Goal: Submit feedback/report problem: Provide input to the site owners about the experience or issues

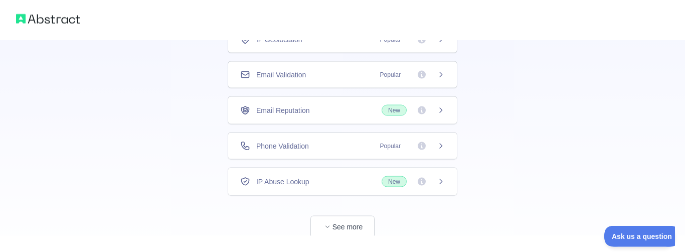
scroll to position [117, 0]
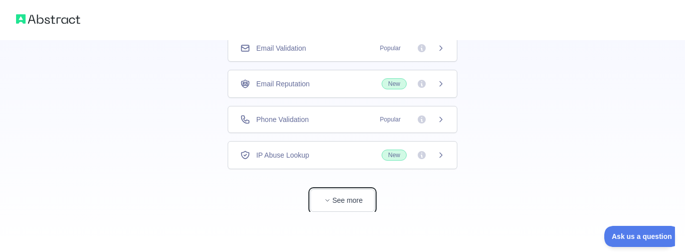
click at [350, 201] on button "See more" at bounding box center [342, 200] width 64 height 23
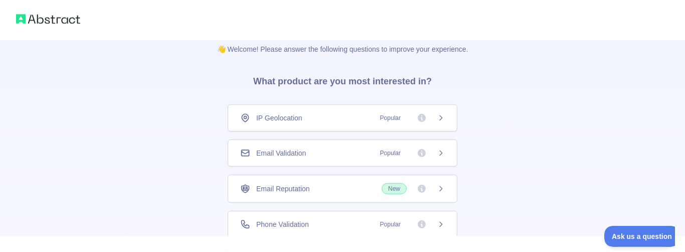
scroll to position [0, 0]
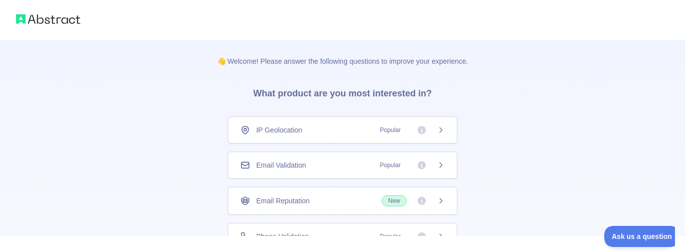
click at [340, 127] on div "IP Geolocation Popular" at bounding box center [342, 130] width 205 height 10
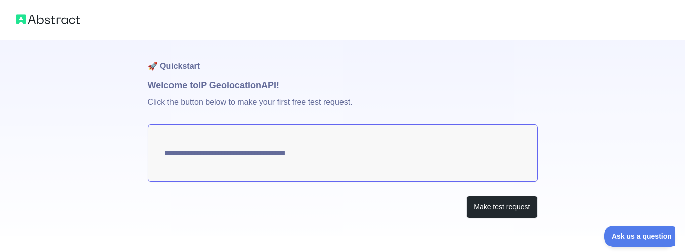
type textarea "**********"
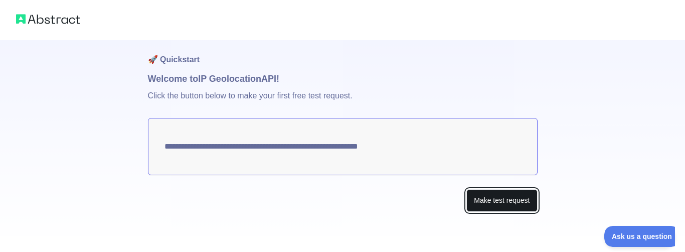
click at [502, 204] on button "Make test request" at bounding box center [501, 200] width 71 height 23
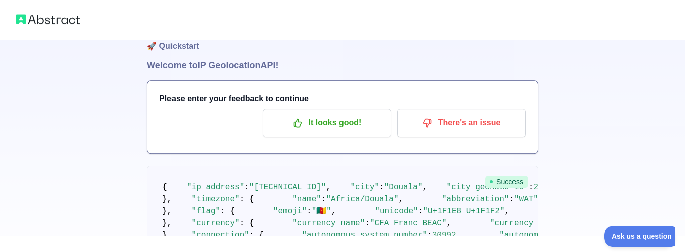
scroll to position [0, 0]
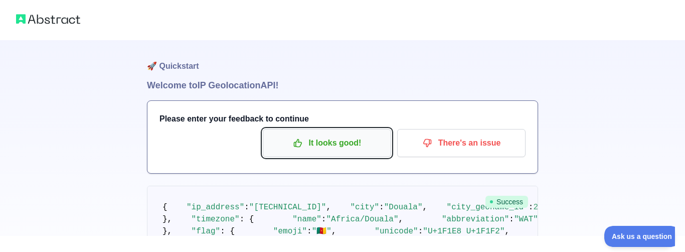
click at [373, 140] on p "It looks good!" at bounding box center [326, 142] width 113 height 17
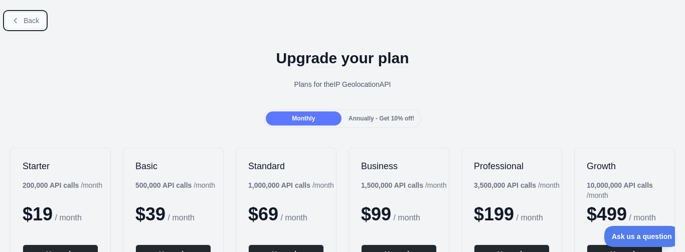
click at [17, 21] on icon at bounding box center [16, 21] width 8 height 8
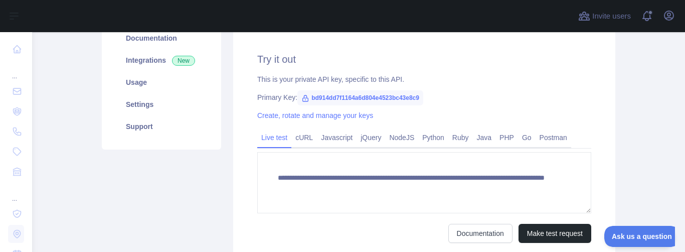
scroll to position [139, 0]
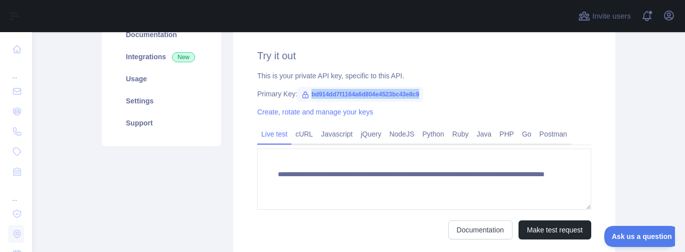
drag, startPoint x: 422, startPoint y: 90, endPoint x: 307, endPoint y: 94, distance: 114.9
click at [307, 94] on div "Primary Key: bd914dd7f1164a6d804e4523bc43e8c9" at bounding box center [424, 94] width 334 height 10
copy span "bd914dd7f1164a6d804e4523bc43e8c9"
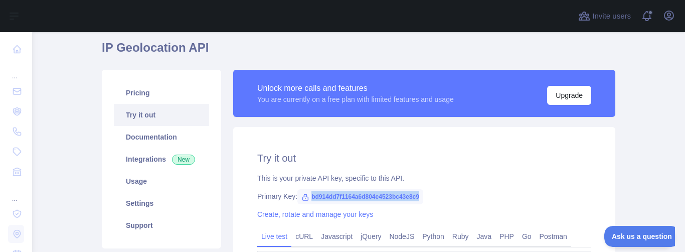
scroll to position [39, 0]
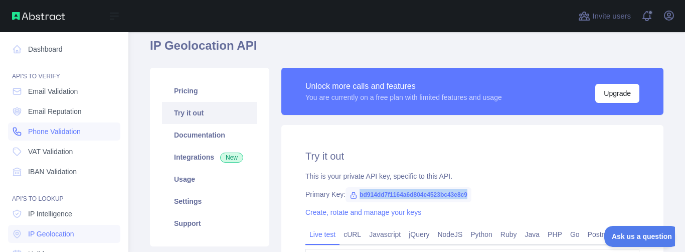
click at [26, 131] on link "Phone Validation" at bounding box center [64, 131] width 112 height 18
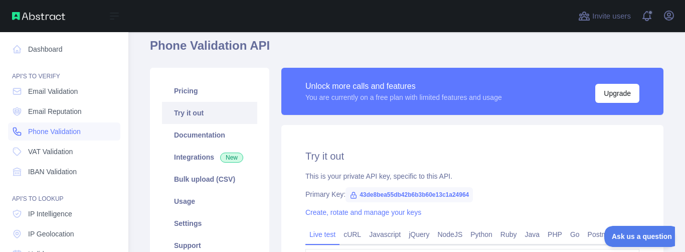
type textarea "**********"
click at [26, 131] on link "Phone Validation" at bounding box center [64, 131] width 112 height 18
type textarea "**********"
click at [26, 131] on link "Phone Validation" at bounding box center [64, 131] width 112 height 18
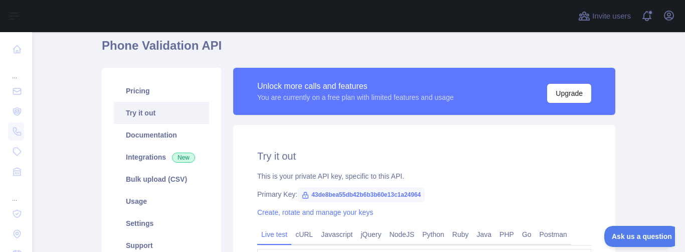
click at [185, 114] on link "Try it out" at bounding box center [161, 113] width 95 height 22
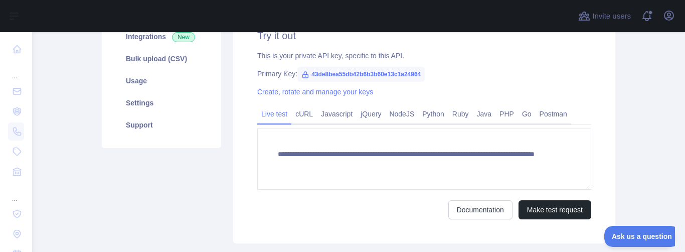
scroll to position [159, 0]
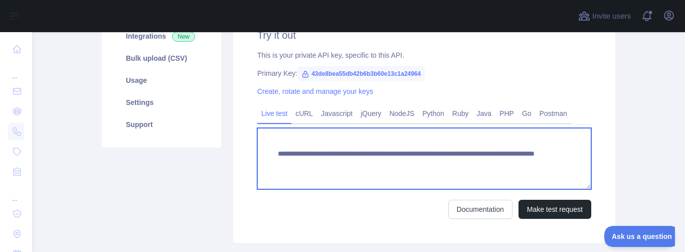
click at [522, 162] on textarea "**********" at bounding box center [424, 158] width 334 height 61
type textarea "**********"
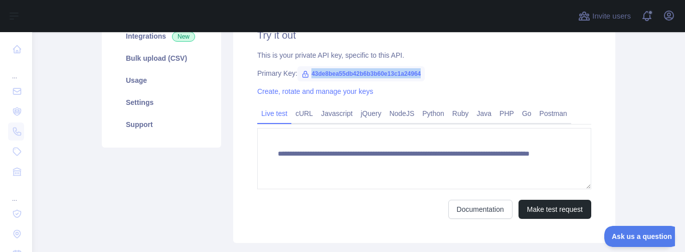
drag, startPoint x: 422, startPoint y: 69, endPoint x: 310, endPoint y: 77, distance: 112.0
click at [310, 77] on span "43de8bea55db42b6b3b60e13c1a24964" at bounding box center [360, 73] width 127 height 15
copy span "43de8bea55db42b6b3b60e13c1a24964"
click at [551, 210] on button "Make test request" at bounding box center [554, 209] width 73 height 19
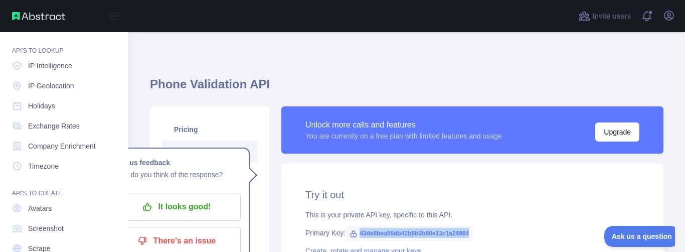
scroll to position [189, 0]
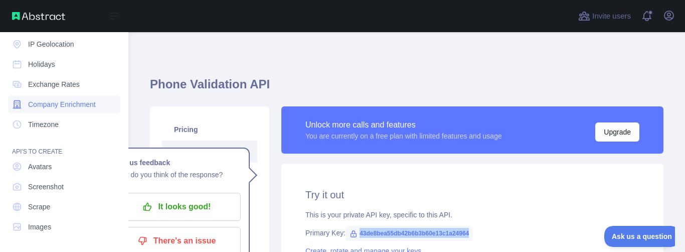
click at [71, 109] on span "Company Enrichment" at bounding box center [62, 104] width 68 height 10
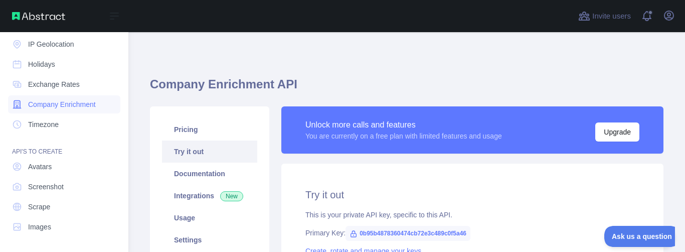
type textarea "**********"
click at [71, 109] on span "Company Enrichment" at bounding box center [62, 104] width 68 height 10
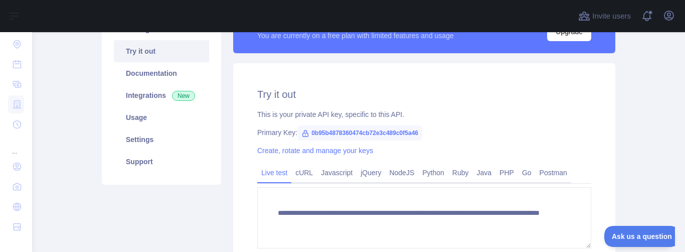
scroll to position [104, 0]
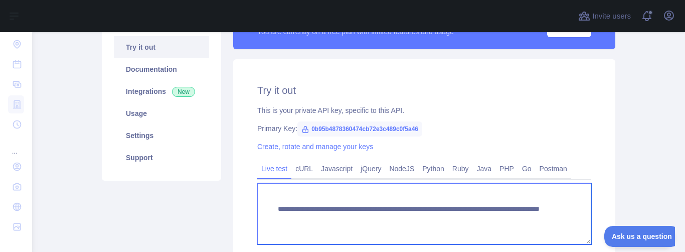
click at [510, 219] on textarea "**********" at bounding box center [424, 213] width 334 height 61
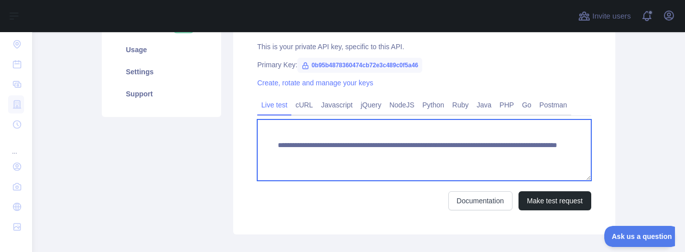
scroll to position [169, 0]
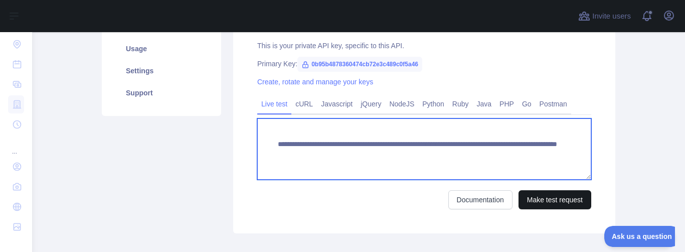
type textarea "**********"
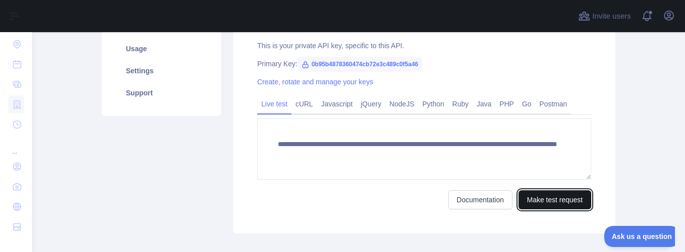
click at [550, 201] on button "Make test request" at bounding box center [554, 199] width 73 height 19
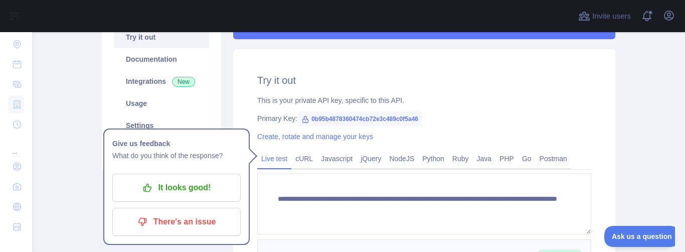
scroll to position [100, 0]
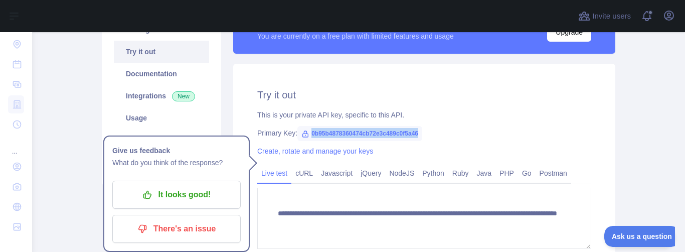
drag, startPoint x: 425, startPoint y: 127, endPoint x: 426, endPoint y: 133, distance: 5.6
click at [426, 133] on div "Primary Key: 0b95b4878360474cb72e3c489c0f5a46" at bounding box center [424, 133] width 334 height 10
drag, startPoint x: 426, startPoint y: 133, endPoint x: 303, endPoint y: 130, distance: 122.3
click at [303, 130] on div "Primary Key: 0b95b4878360474cb72e3c489c0f5a46" at bounding box center [424, 133] width 334 height 10
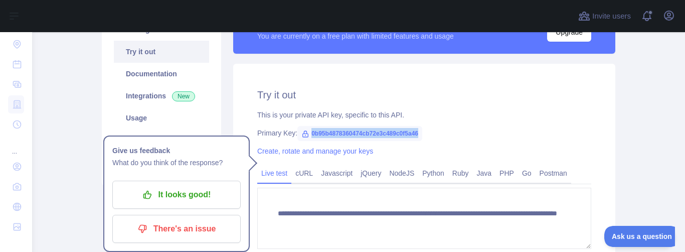
copy span "0b95b4878360474cb72e3c489c0f5a46"
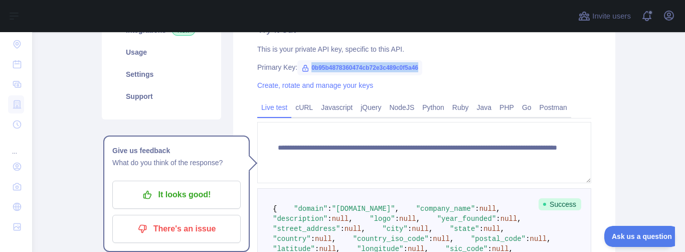
scroll to position [172, 0]
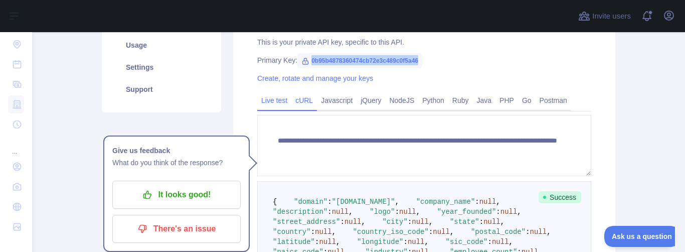
click at [306, 102] on link "cURL" at bounding box center [304, 100] width 26 height 16
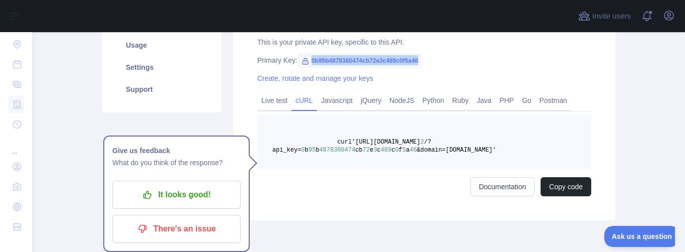
click at [306, 102] on link "cURL" at bounding box center [304, 100] width 26 height 16
click at [344, 106] on link "Javascript" at bounding box center [337, 100] width 40 height 16
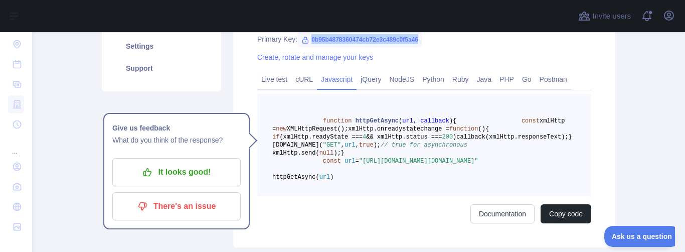
scroll to position [189, 0]
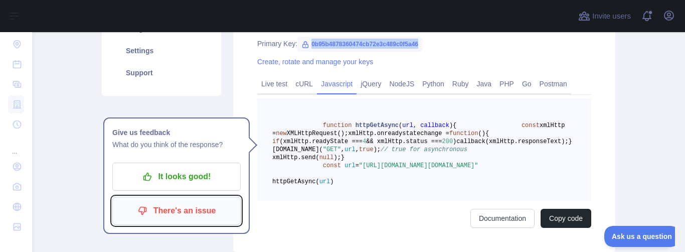
click at [197, 206] on p "There's an issue" at bounding box center [176, 210] width 113 height 17
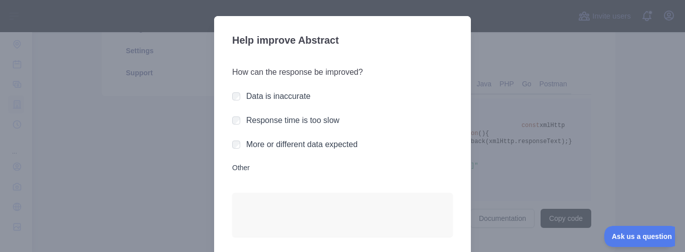
click at [295, 92] on label "Data is inaccurate" at bounding box center [278, 96] width 64 height 9
click at [317, 244] on div at bounding box center [342, 220] width 221 height 56
drag, startPoint x: 365, startPoint y: 241, endPoint x: 373, endPoint y: 222, distance: 20.9
click at [373, 222] on div at bounding box center [342, 220] width 221 height 56
click at [373, 222] on textarea "Other" at bounding box center [342, 214] width 221 height 44
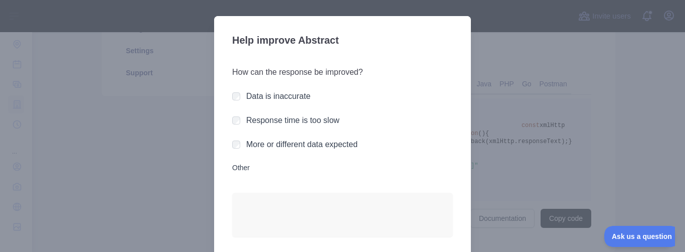
click at [548, 156] on div at bounding box center [342, 126] width 685 height 252
drag, startPoint x: 517, startPoint y: 131, endPoint x: 684, endPoint y: 229, distance: 193.9
click at [684, 229] on div at bounding box center [342, 126] width 685 height 252
click at [665, 202] on div at bounding box center [342, 126] width 685 height 252
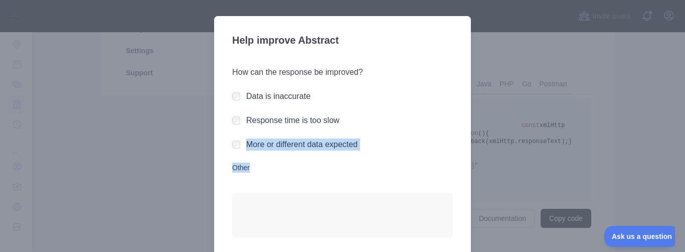
drag, startPoint x: 665, startPoint y: 202, endPoint x: 230, endPoint y: 186, distance: 435.4
click at [230, 186] on div "​ Help improve Abstract How can the response be improved? Data is inaccurate Re…" at bounding box center [342, 156] width 685 height 313
click at [141, 99] on div at bounding box center [342, 126] width 685 height 252
